Goal: Browse casually: Explore the website without a specific task or goal

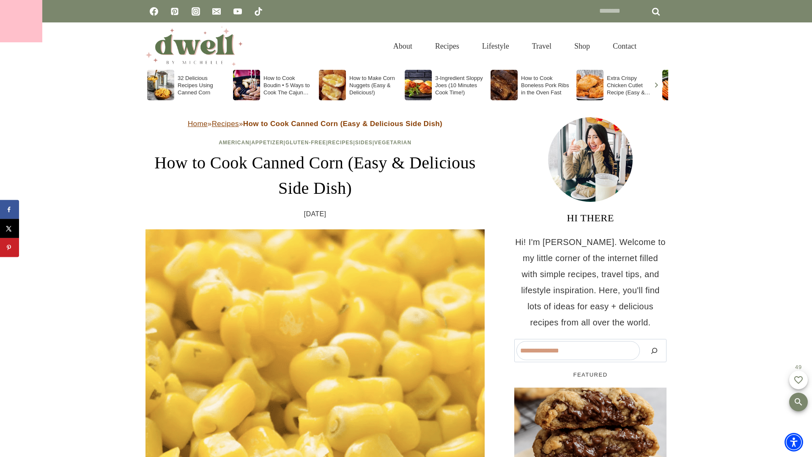
click at [21, 21] on div at bounding box center [21, 21] width 42 height 42
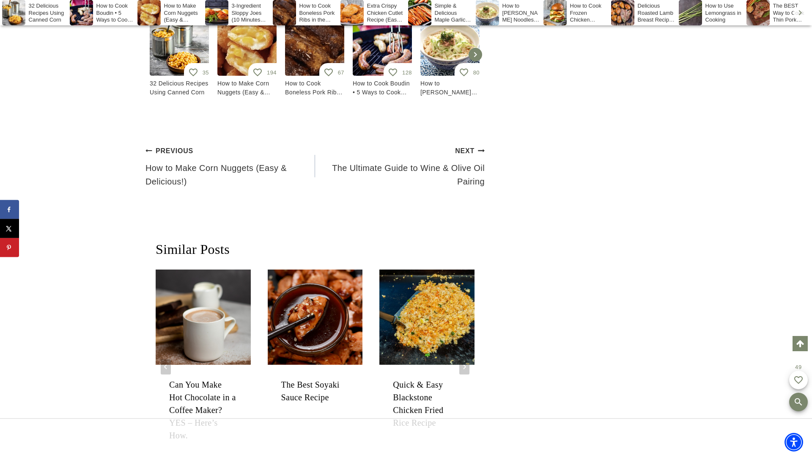
scroll to position [5481, 0]
